Goal: Information Seeking & Learning: Learn about a topic

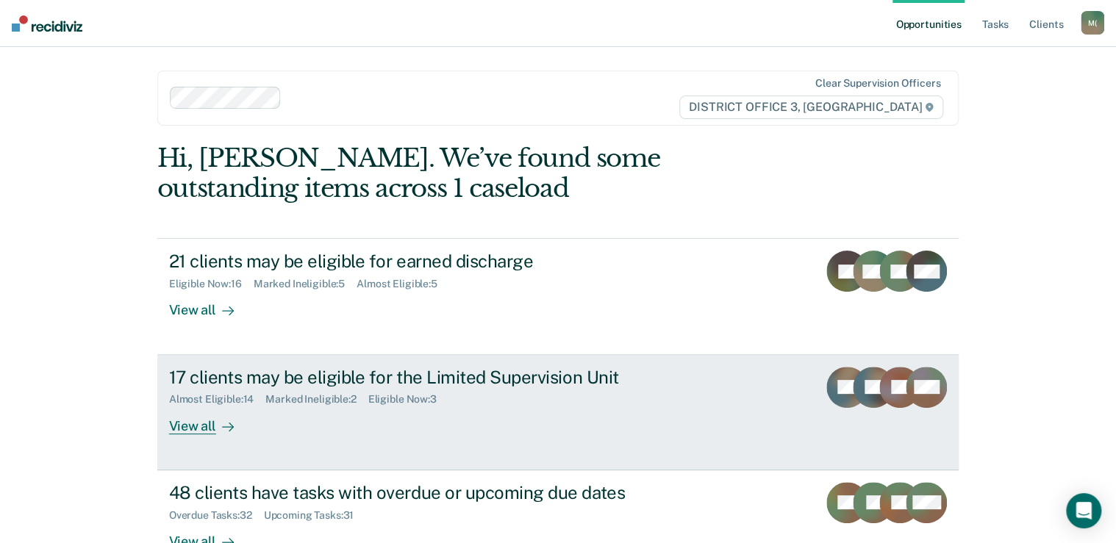
click at [326, 378] on div "17 clients may be eligible for the Limited Supervision Unit" at bounding box center [427, 377] width 516 height 21
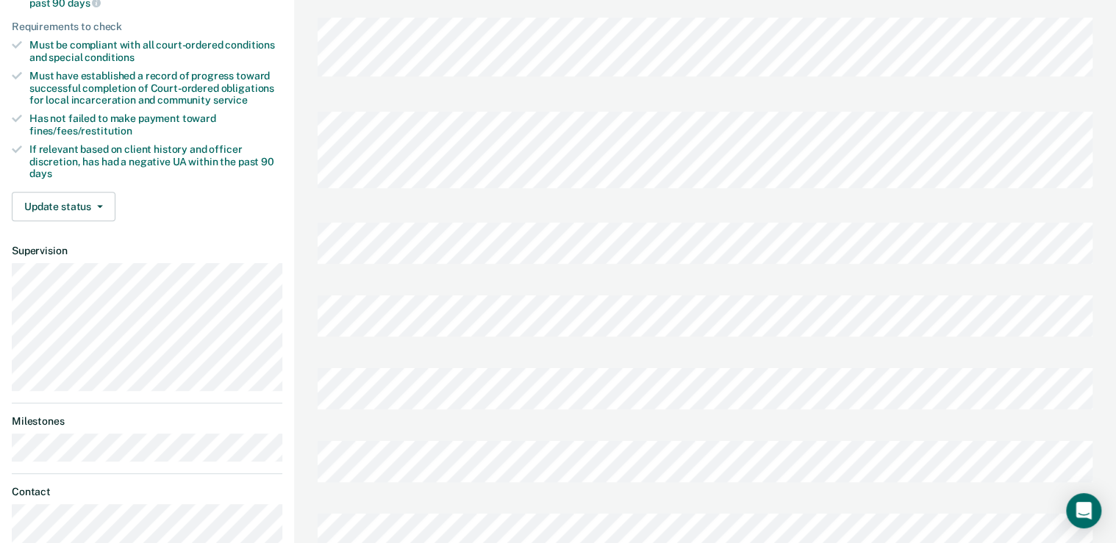
scroll to position [294, 0]
